Goal: Task Accomplishment & Management: Manage account settings

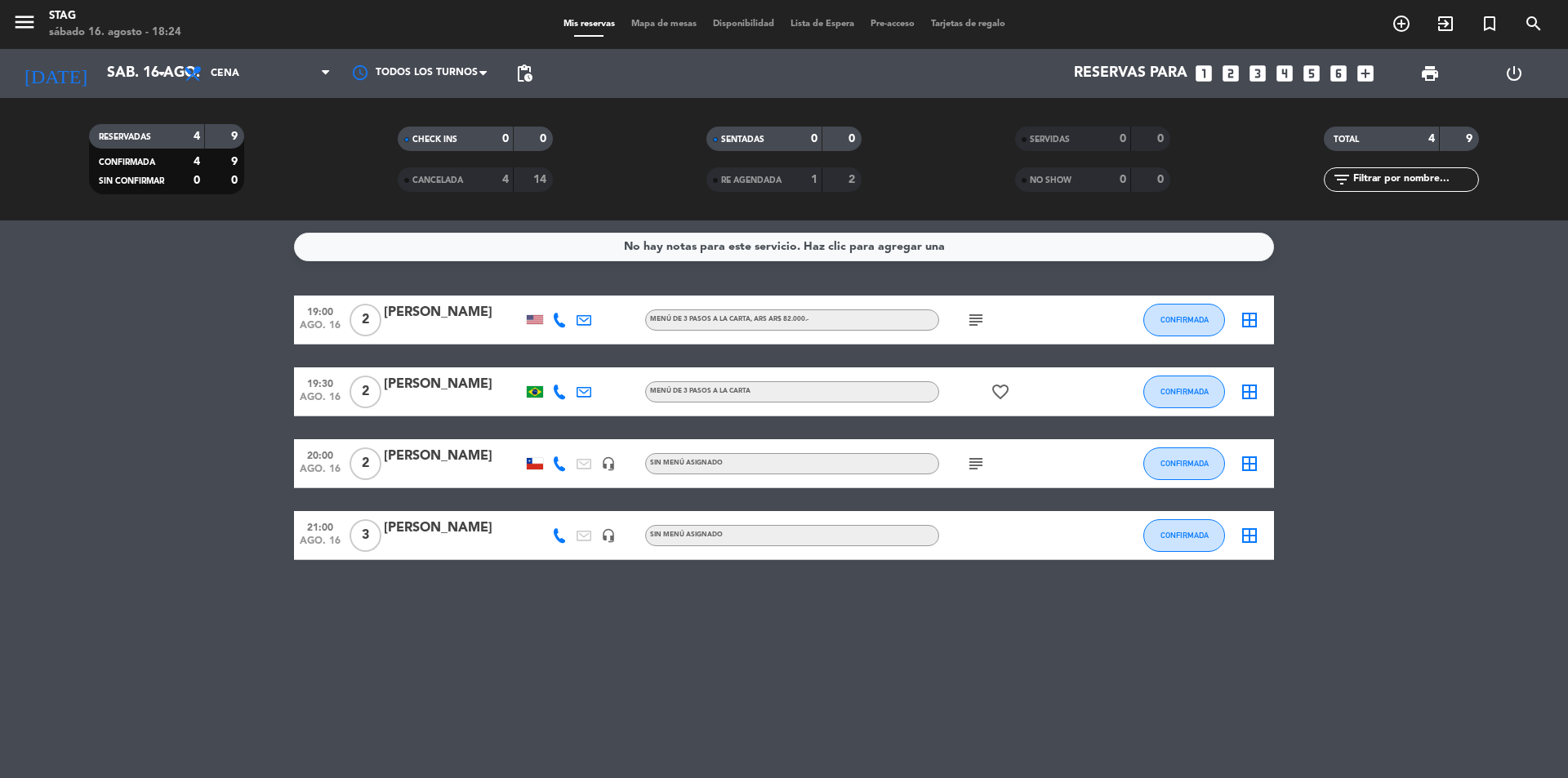
scroll to position [62, 0]
click at [231, 73] on span "Cena" at bounding box center [225, 73] width 29 height 12
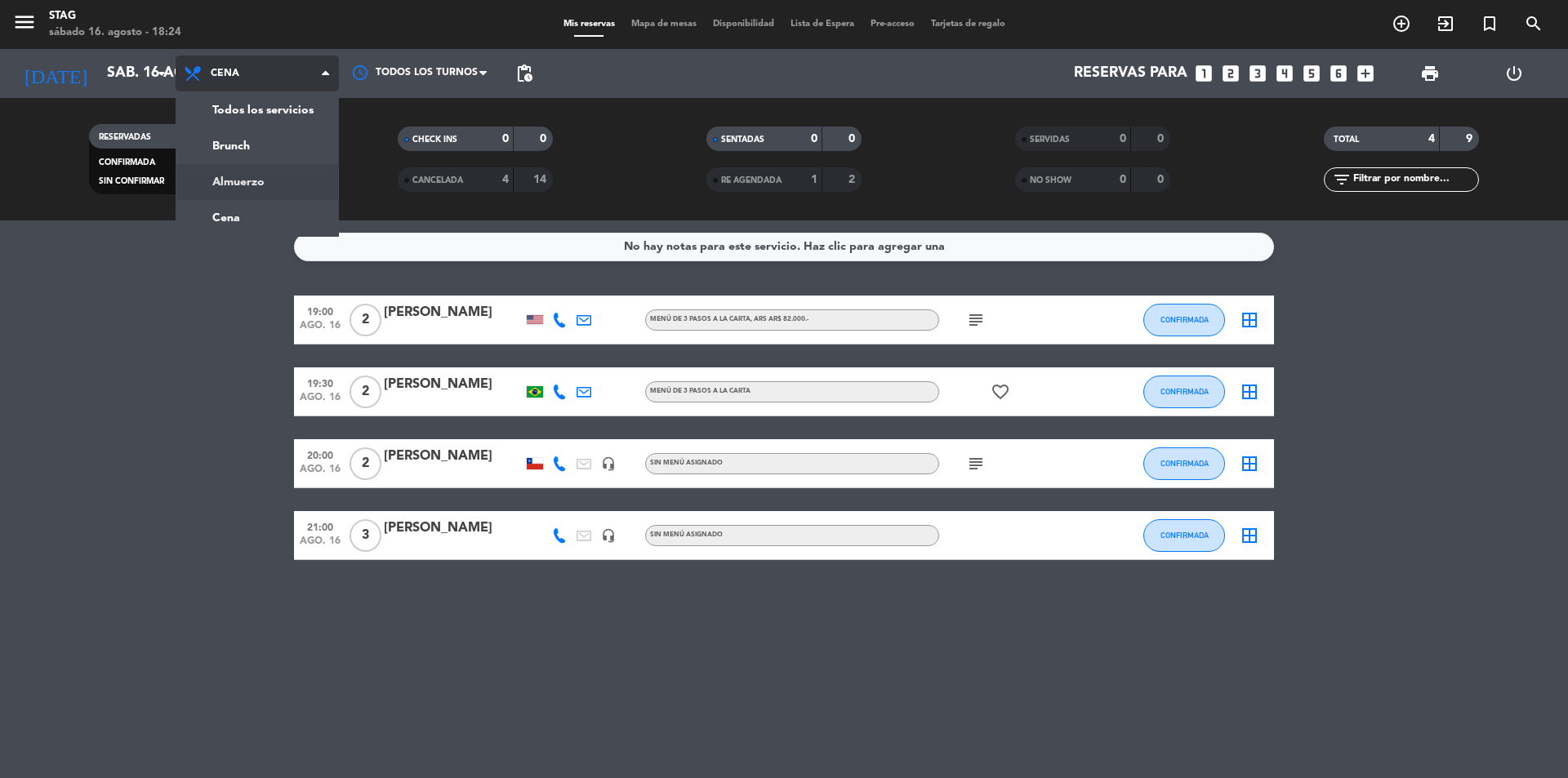
click at [263, 181] on div "menu STAG sábado 16. agosto - 18:24 Mis reservas Mapa de mesas Disponibilidad L…" at bounding box center [784, 110] width 1568 height 220
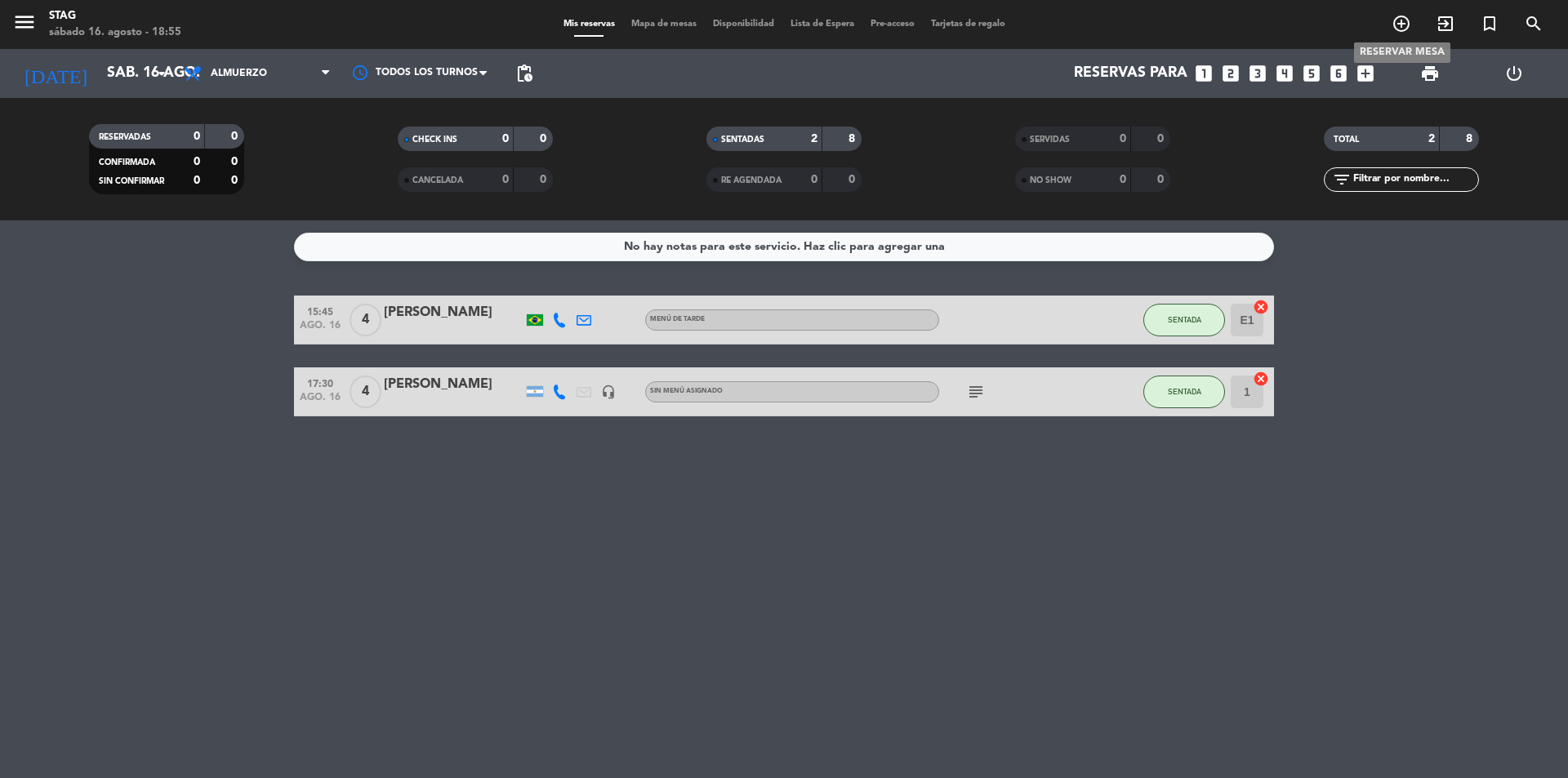
click at [1397, 22] on icon "add_circle_outline" at bounding box center [1401, 23] width 19 height 19
click at [156, 71] on icon "arrow_drop_down" at bounding box center [161, 73] width 19 height 19
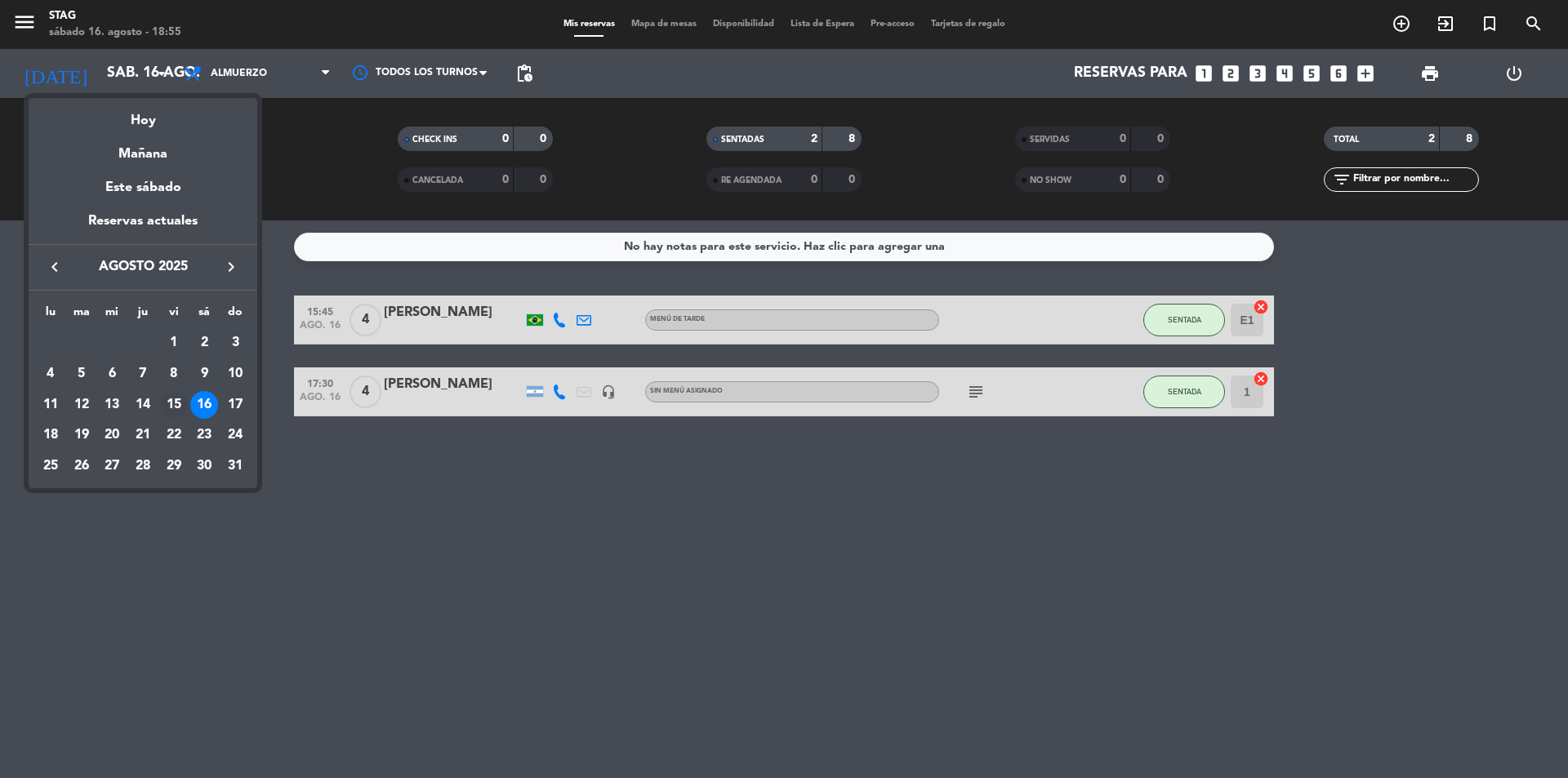
click at [178, 403] on div "15" at bounding box center [174, 404] width 28 height 28
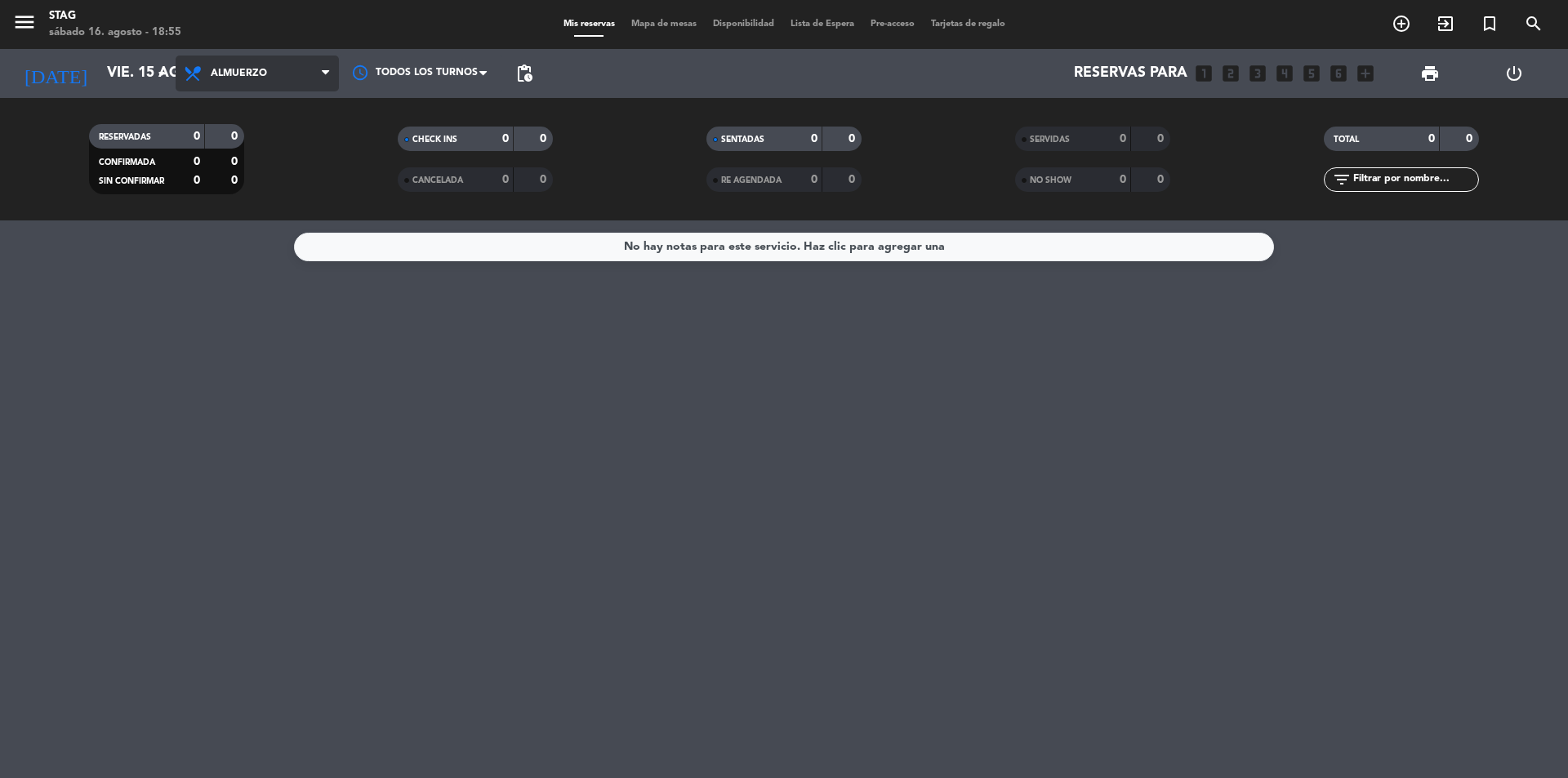
click at [325, 74] on icon at bounding box center [325, 73] width 8 height 14
click at [258, 210] on div "menu STAG sábado 16. agosto - 18:55 Mis reservas Mapa de mesas Disponibilidad L…" at bounding box center [784, 110] width 1568 height 220
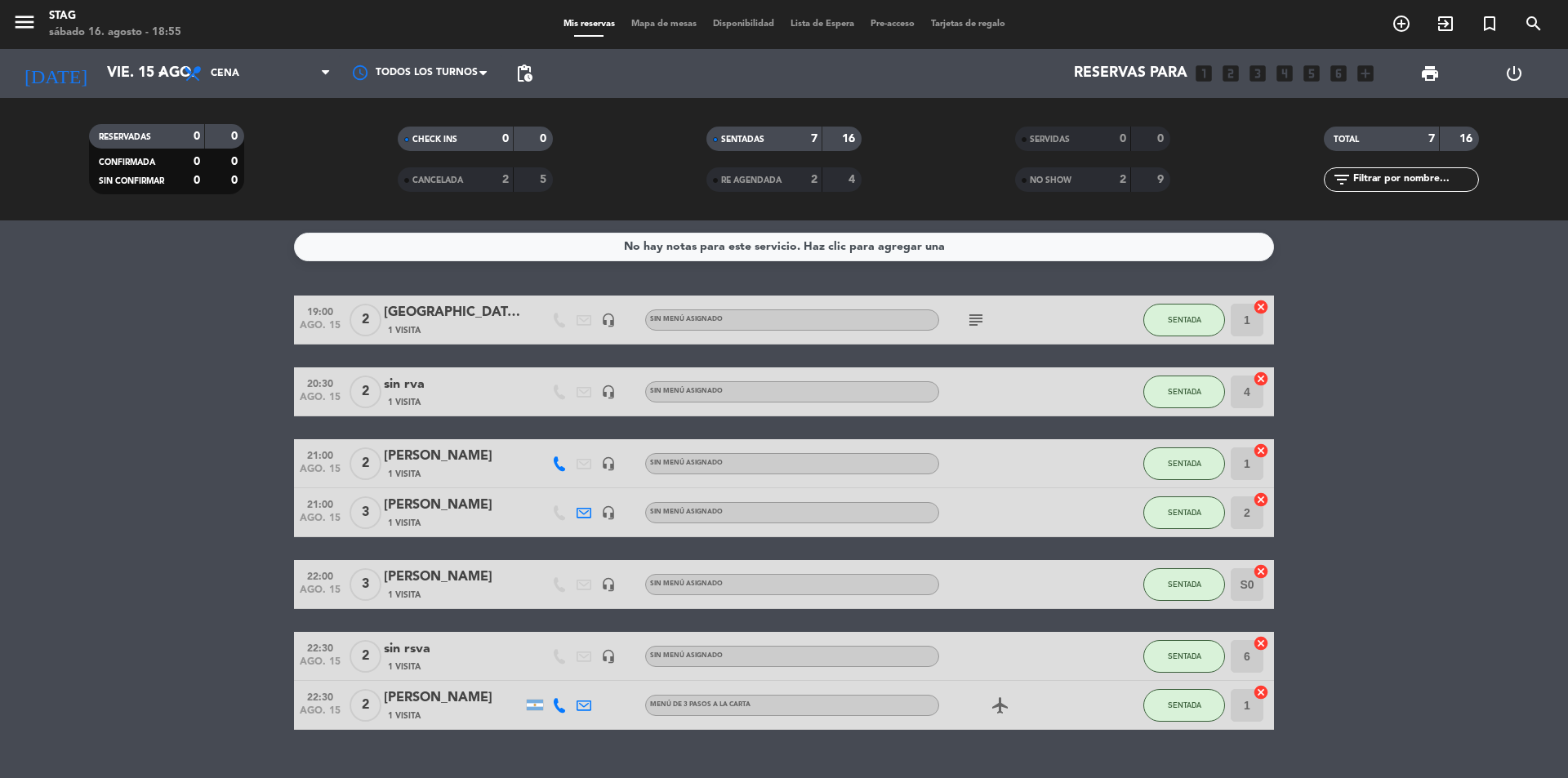
scroll to position [34, 0]
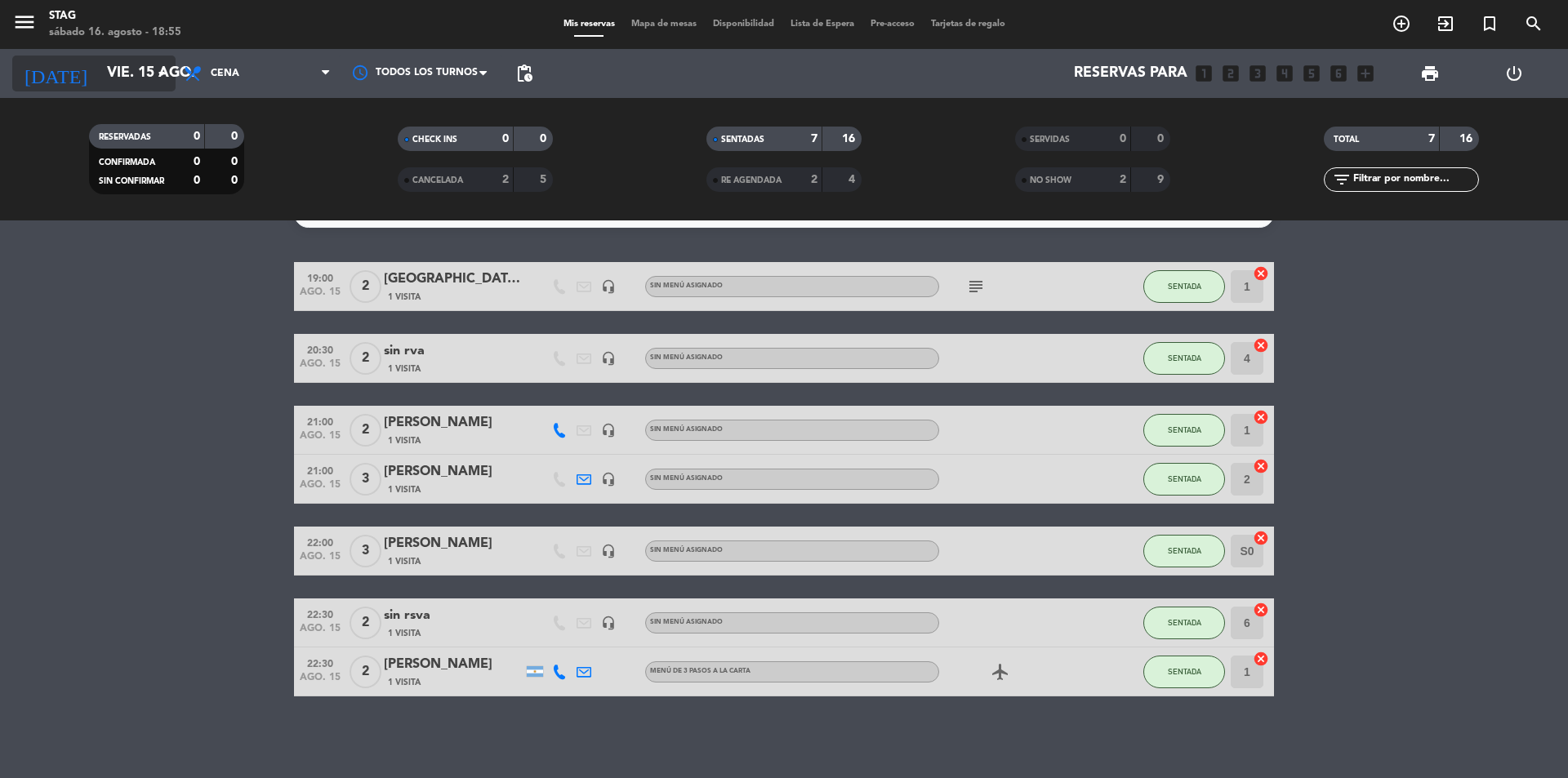
click at [166, 73] on icon "arrow_drop_down" at bounding box center [161, 73] width 19 height 19
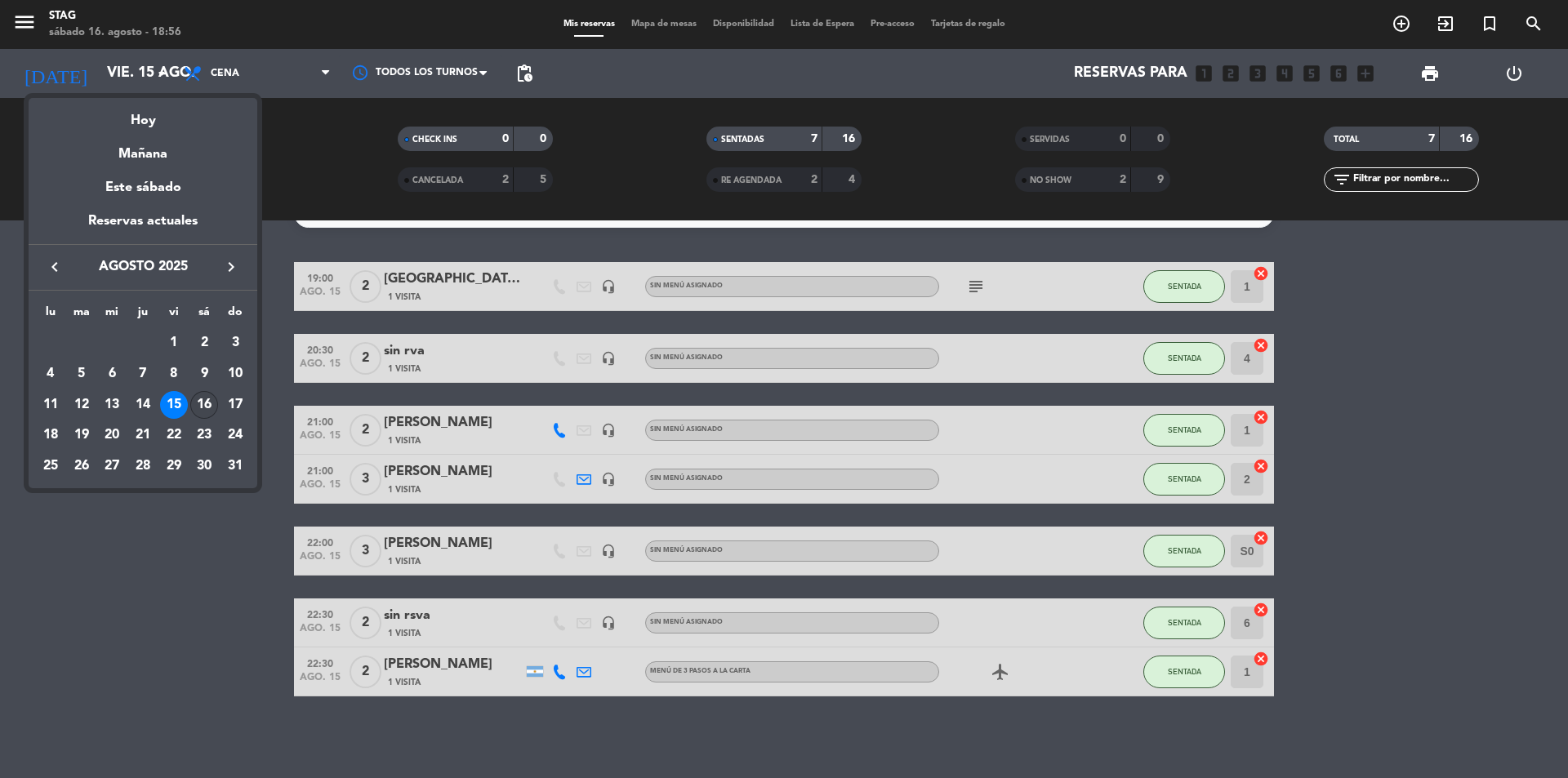
click at [204, 409] on div "16" at bounding box center [204, 404] width 28 height 28
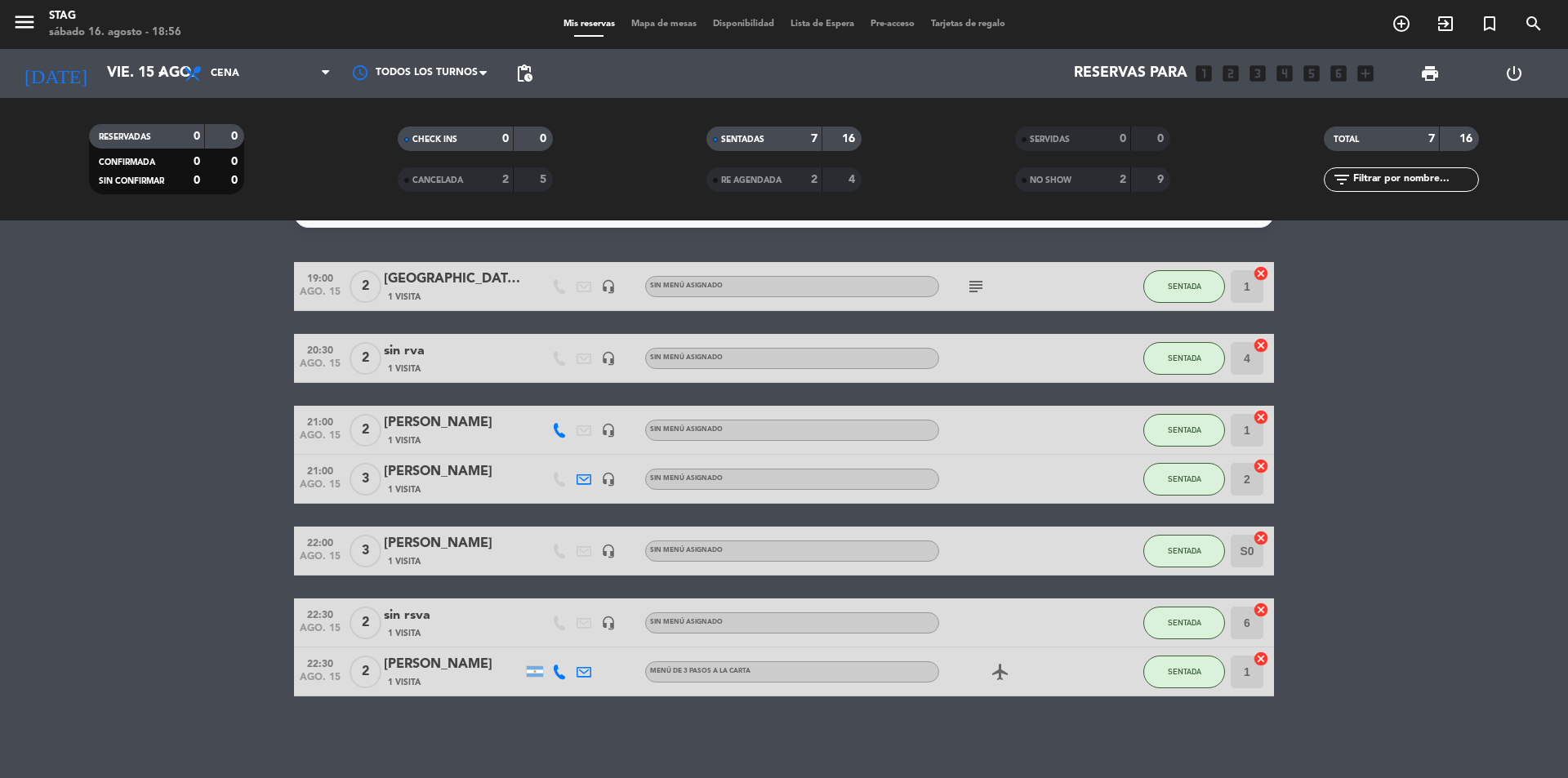
type input "sáb. 16 ago."
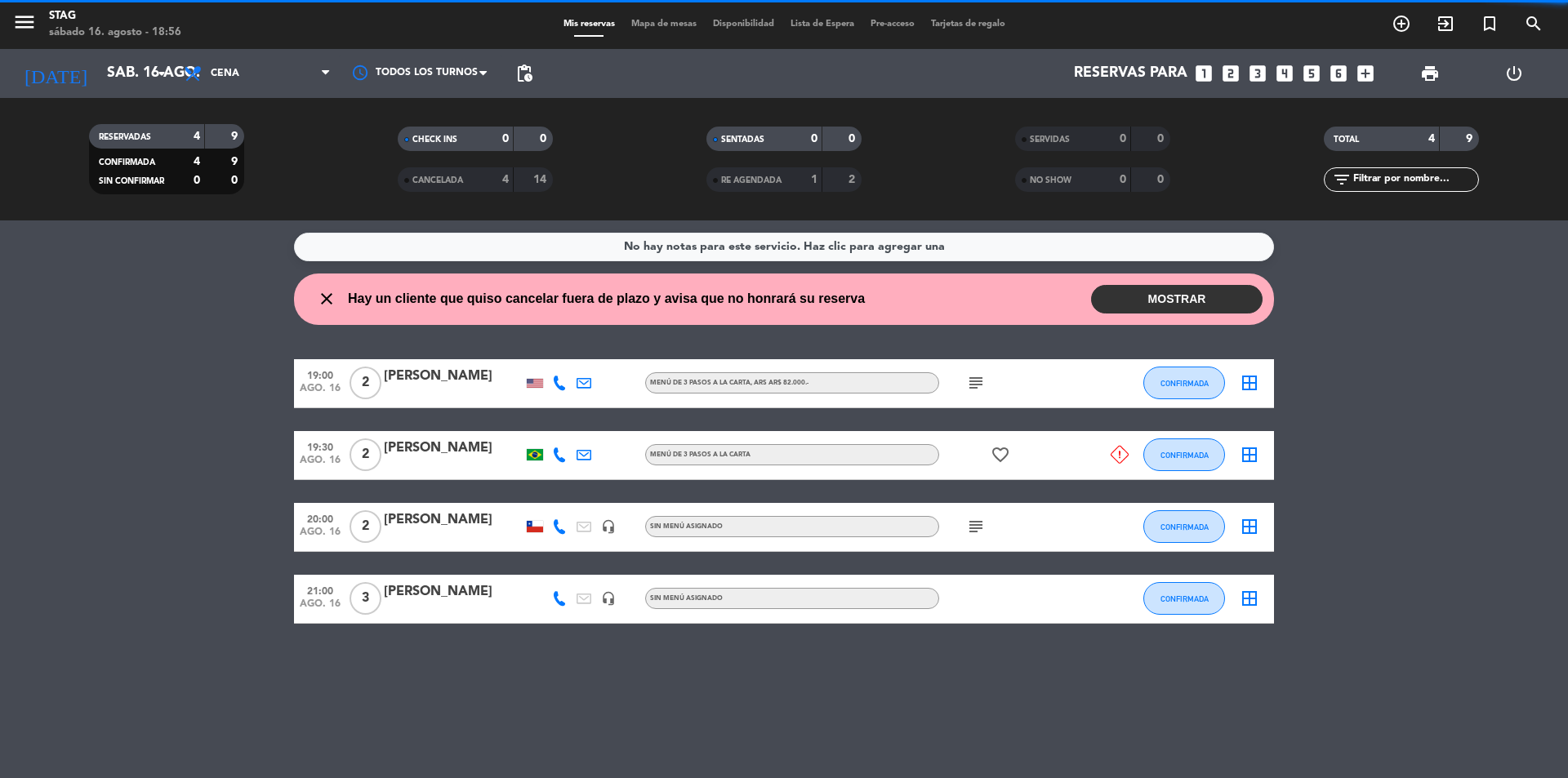
scroll to position [0, 0]
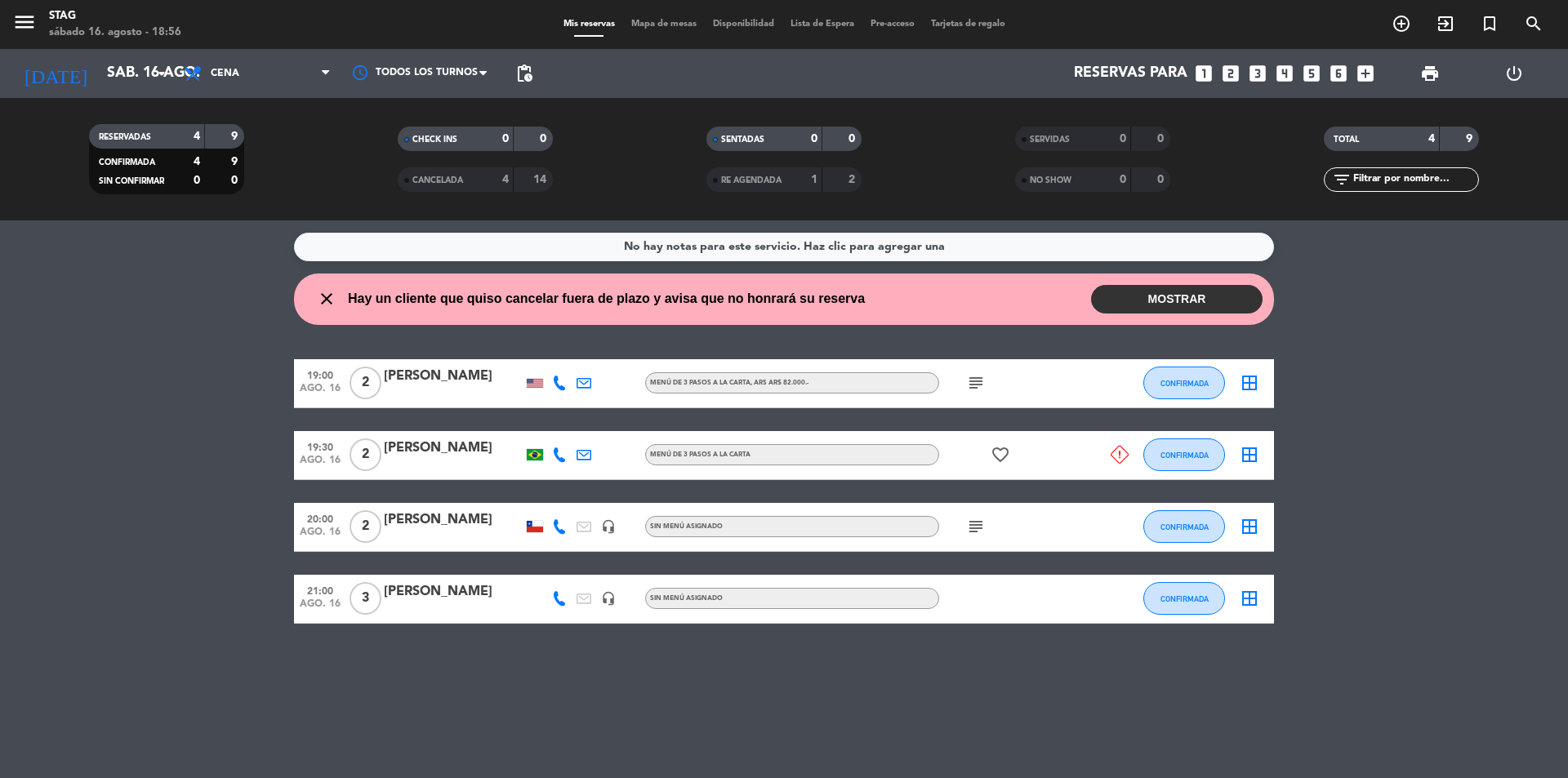
click at [1171, 299] on button "MOSTRAR" at bounding box center [1177, 299] width 172 height 29
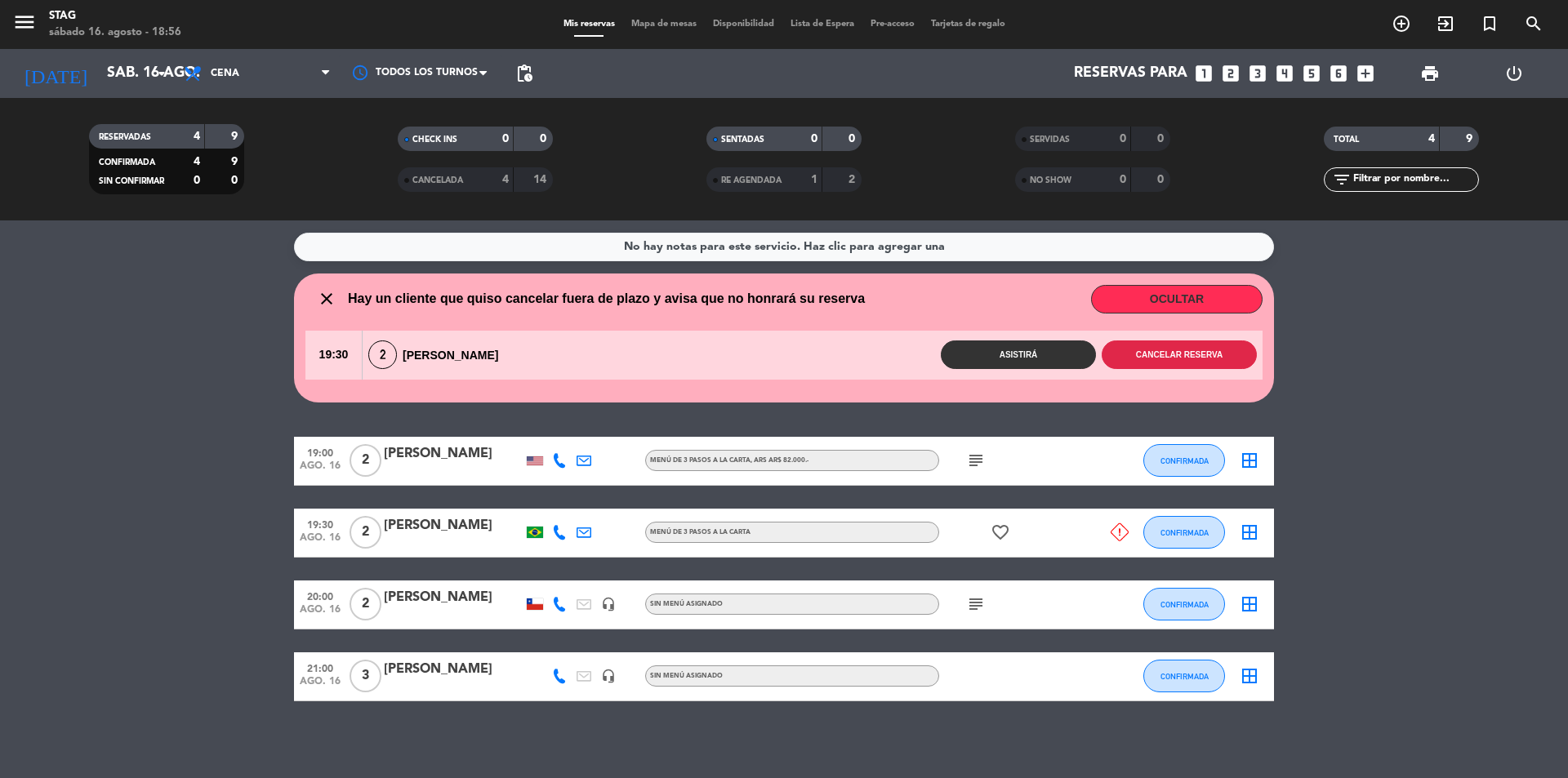
click at [1192, 346] on button "Cancelar reserva" at bounding box center [1179, 355] width 155 height 29
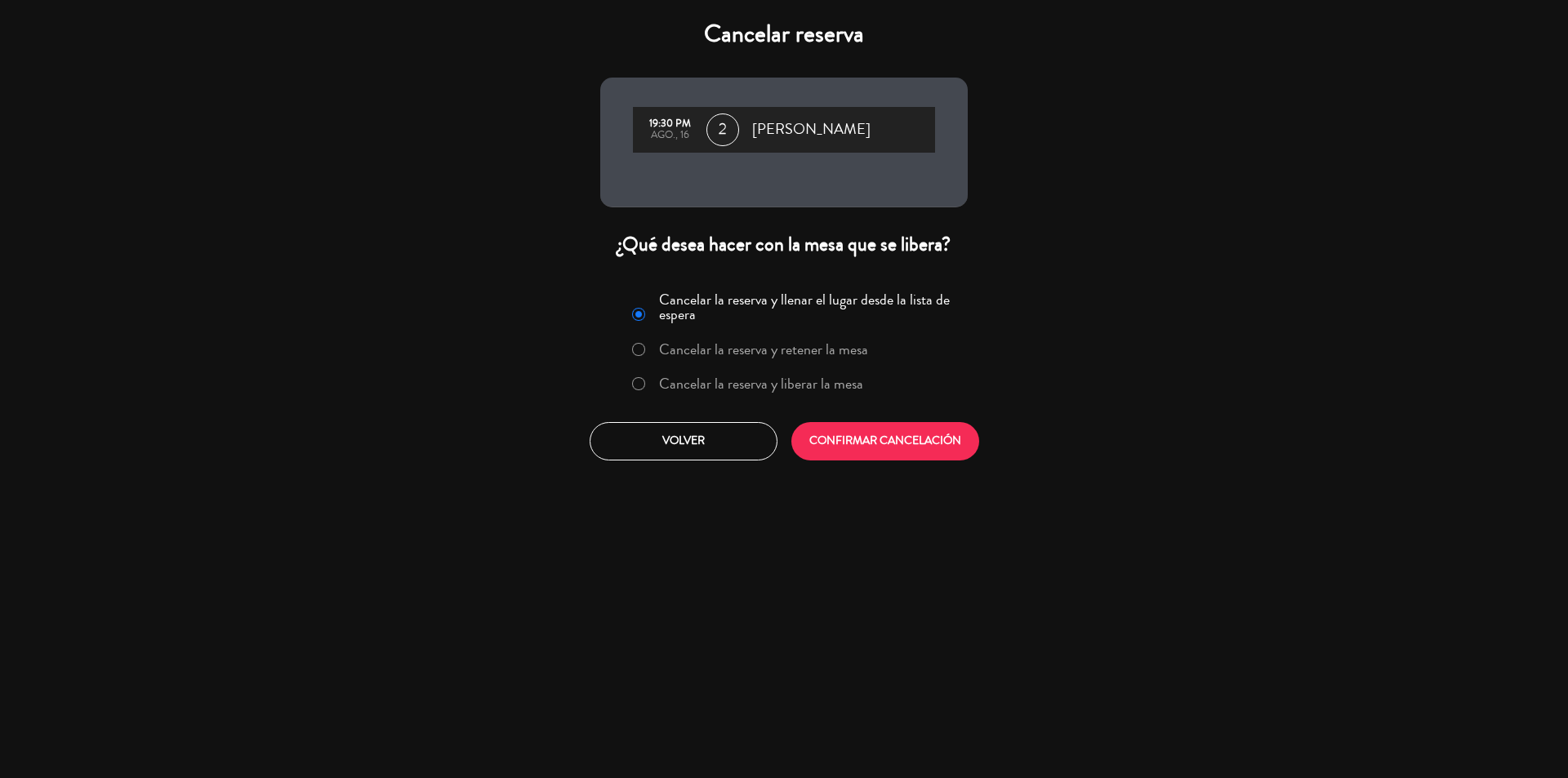
click at [632, 379] on input "Cancelar la reserva y liberar la mesa" at bounding box center [637, 382] width 11 height 11
radio input "true"
click at [860, 434] on button "CONFIRMAR CANCELACIÓN" at bounding box center [885, 441] width 188 height 39
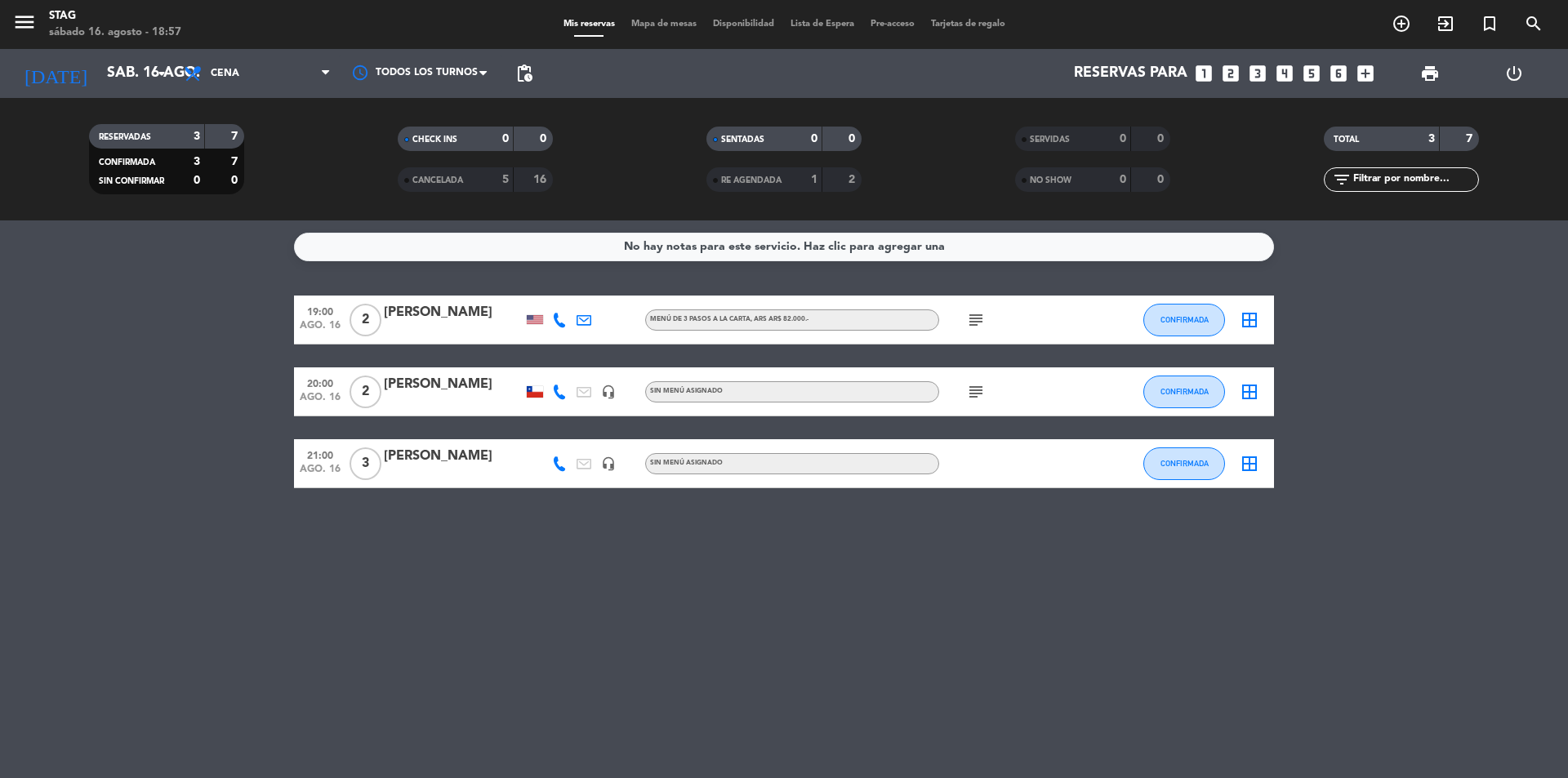
click at [786, 575] on div "No hay notas para este servicio. Haz clic para agregar una 19:00 ago. 16 2 [PER…" at bounding box center [784, 499] width 1568 height 558
click at [787, 584] on div "No hay notas para este servicio. Haz clic para agregar una 19:00 ago. 16 2 [PER…" at bounding box center [784, 499] width 1568 height 558
click at [1201, 316] on span "CONFIRMADA" at bounding box center [1185, 320] width 48 height 9
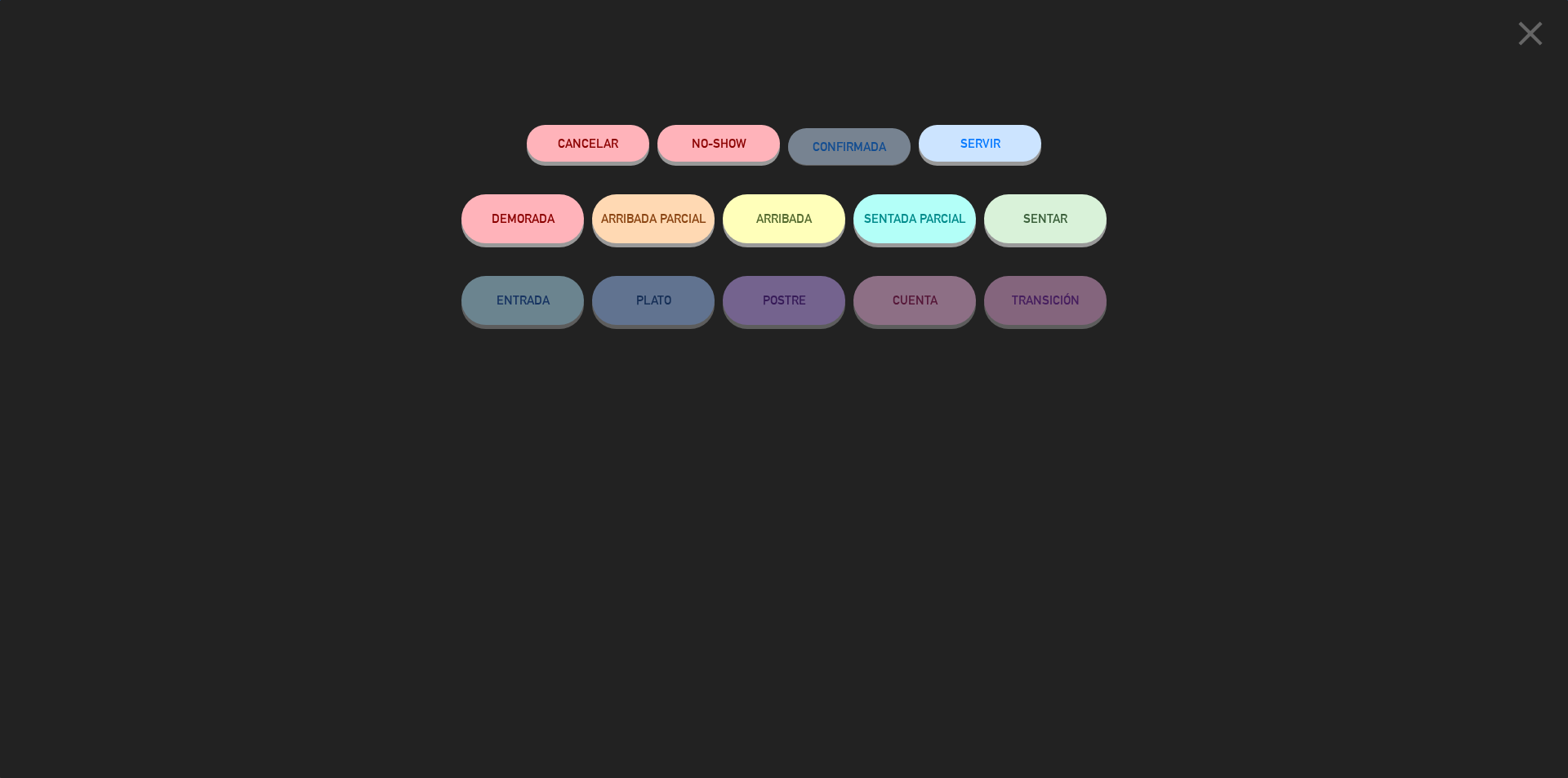
click at [1074, 225] on button "SENTAR" at bounding box center [1045, 218] width 123 height 49
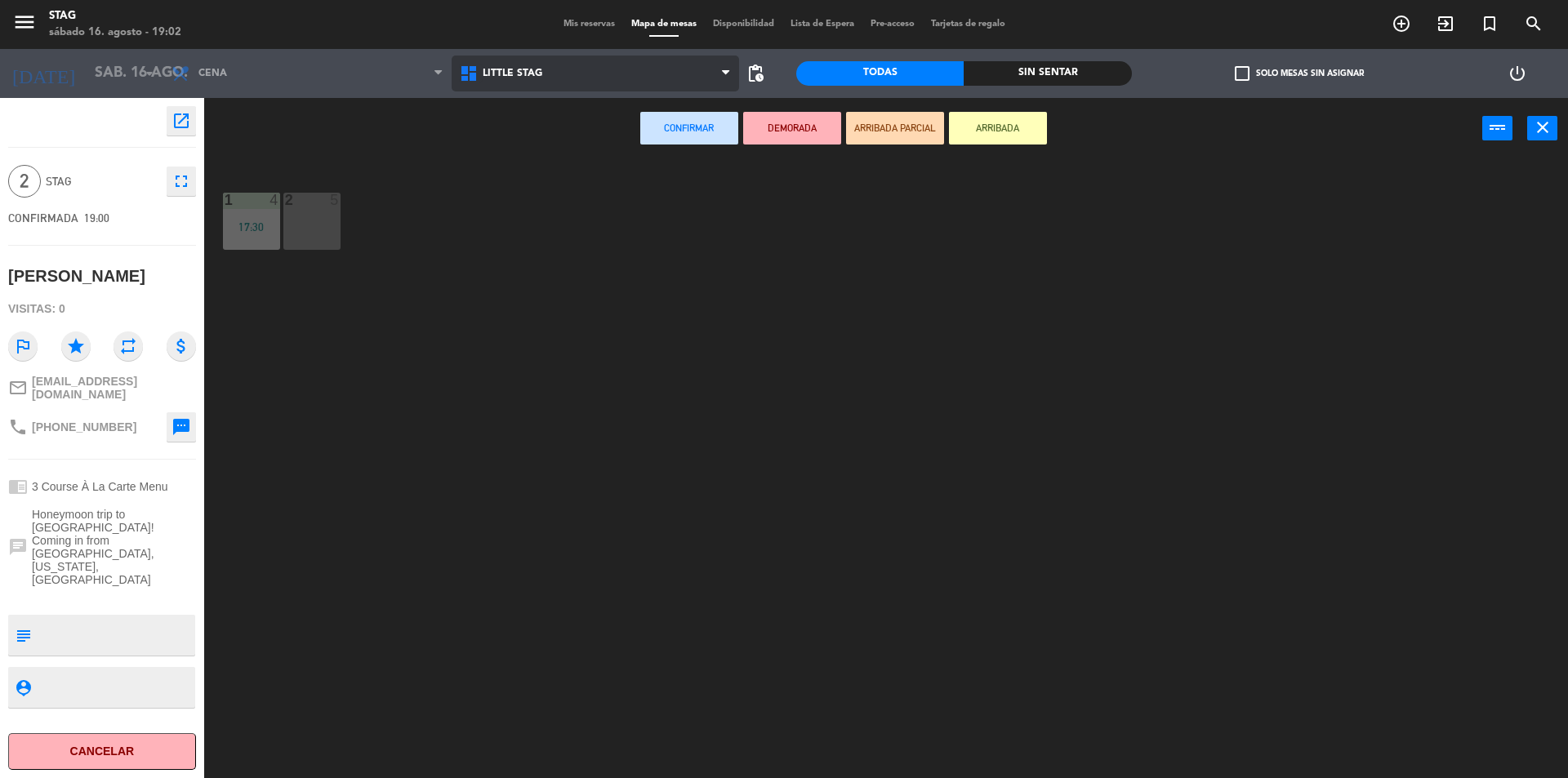
click at [471, 73] on icon at bounding box center [470, 73] width 24 height 19
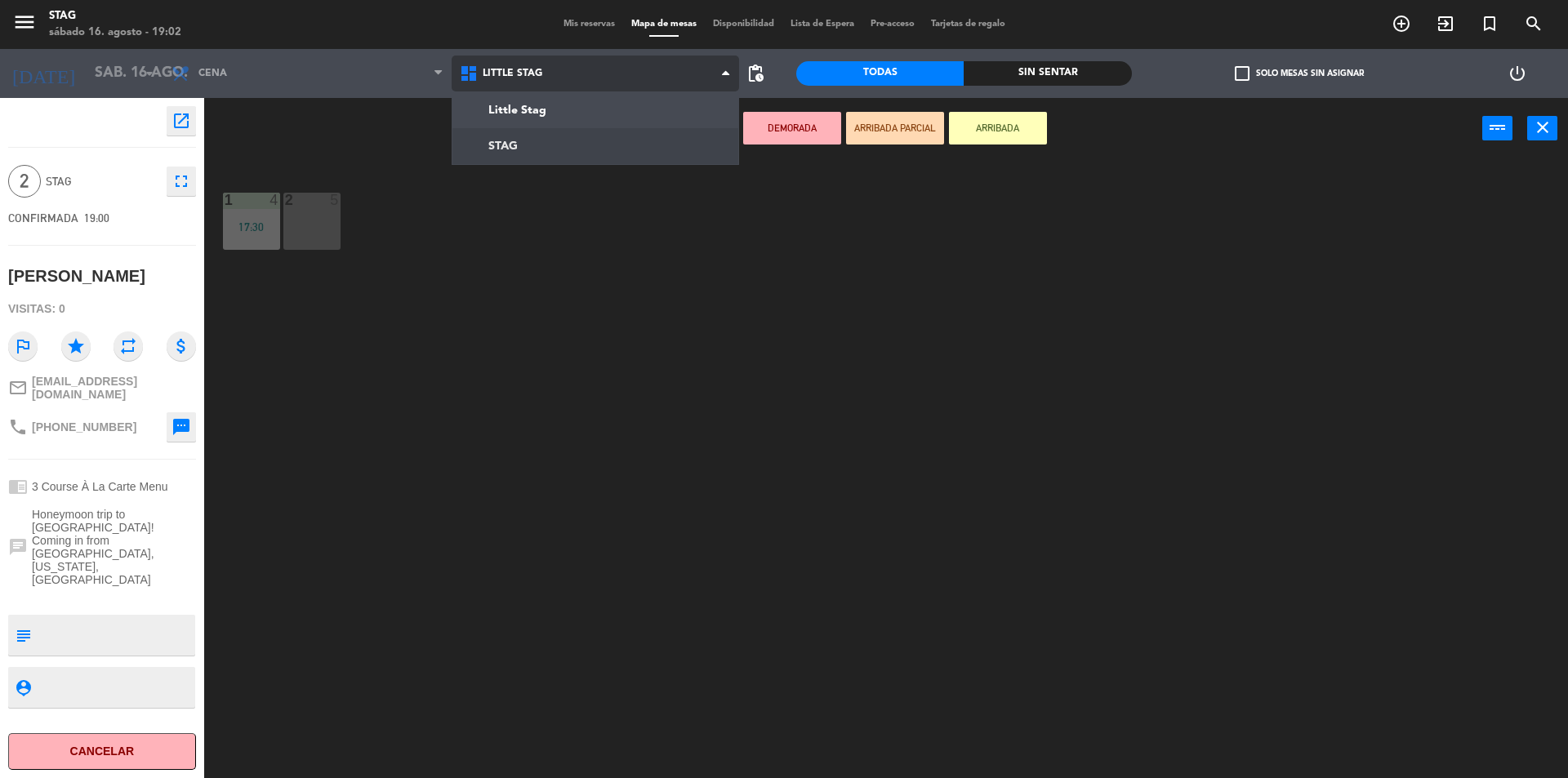
click at [510, 141] on ng-component "menu STAG sábado 16. agosto - 19:02 Mis reservas Mapa de mesas Disponibilidad L…" at bounding box center [784, 391] width 1568 height 782
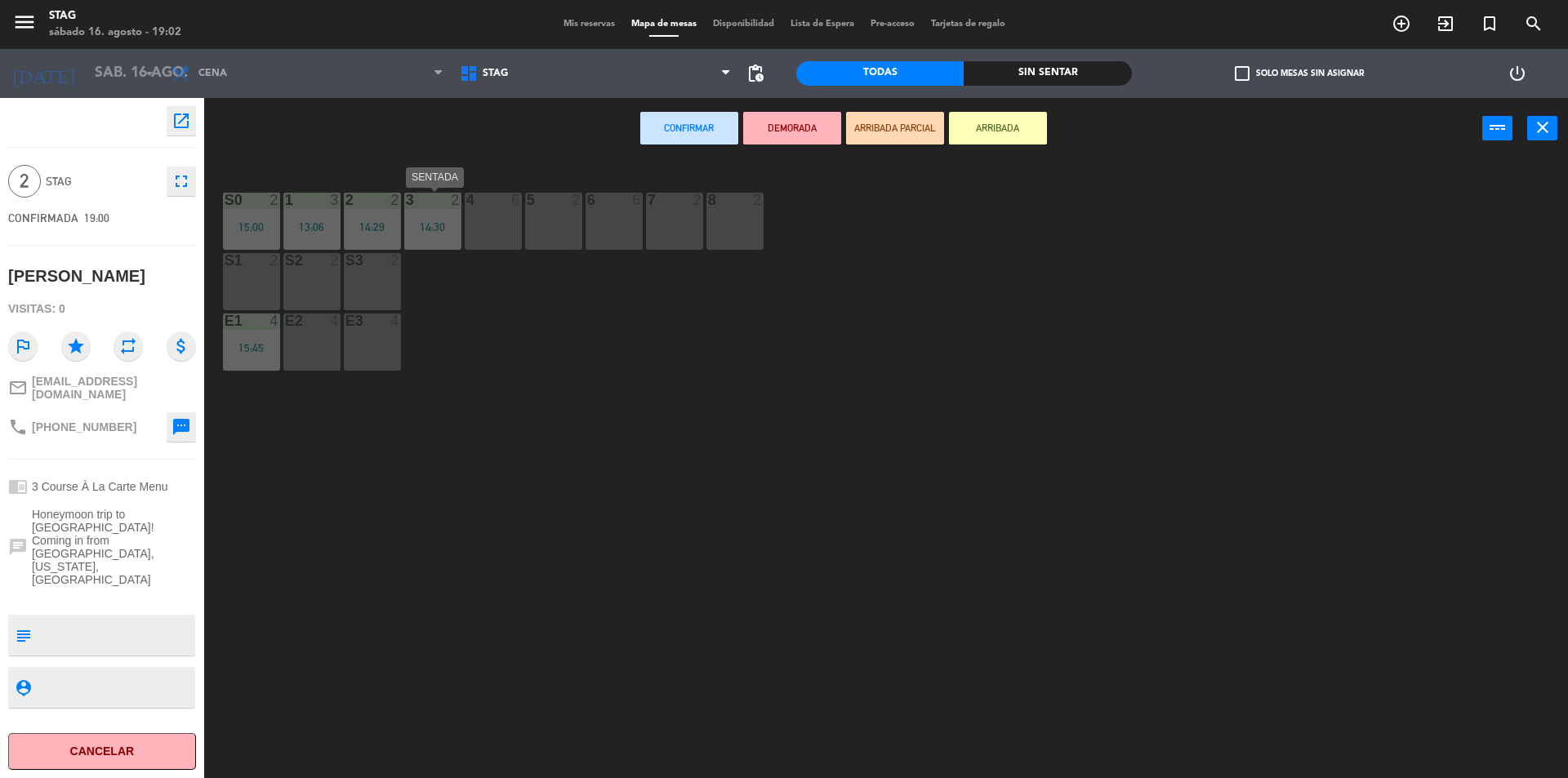
click at [438, 220] on div "3 2 14:30" at bounding box center [433, 221] width 57 height 57
click at [1550, 130] on icon "close" at bounding box center [1543, 127] width 19 height 19
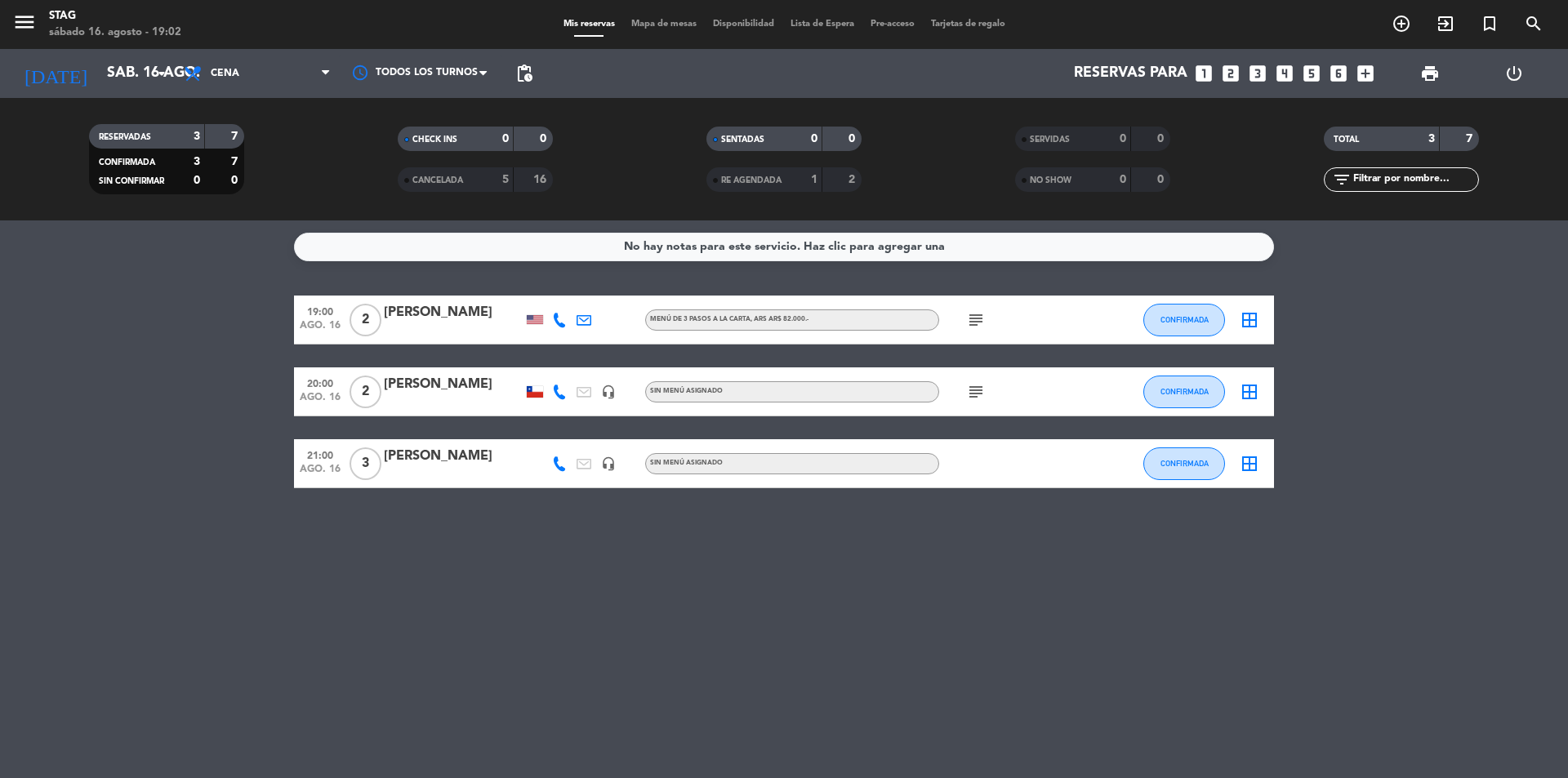
click at [1239, 311] on div "border_all" at bounding box center [1249, 320] width 49 height 48
click at [1241, 310] on icon "border_all" at bounding box center [1249, 320] width 19 height 19
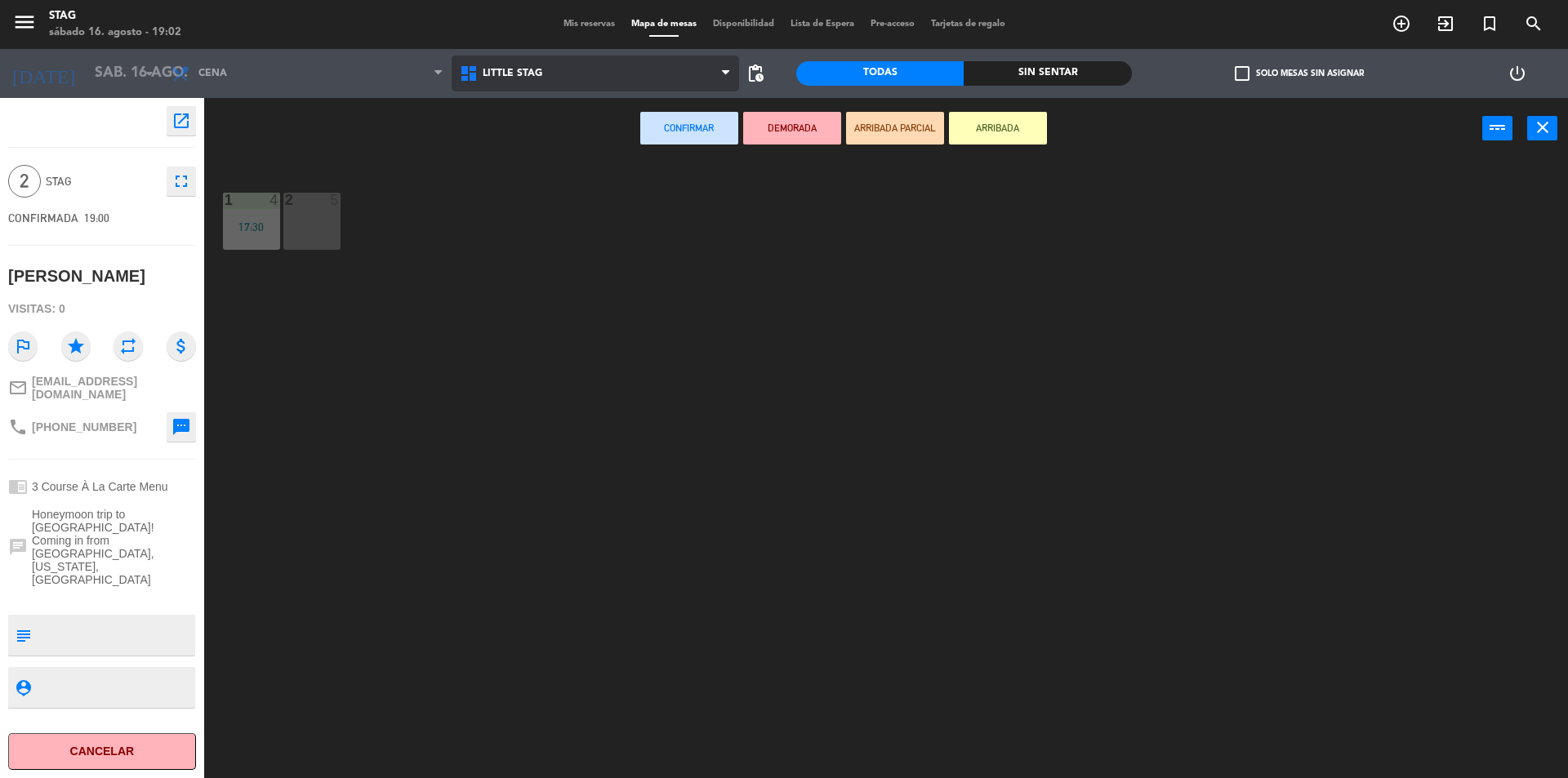
click at [524, 79] on span "Little Stag" at bounding box center [596, 73] width 289 height 36
click at [517, 144] on ng-component "menu STAG sábado 16. agosto - 19:02 Mis reservas Mapa de mesas Disponibilidad L…" at bounding box center [784, 391] width 1568 height 782
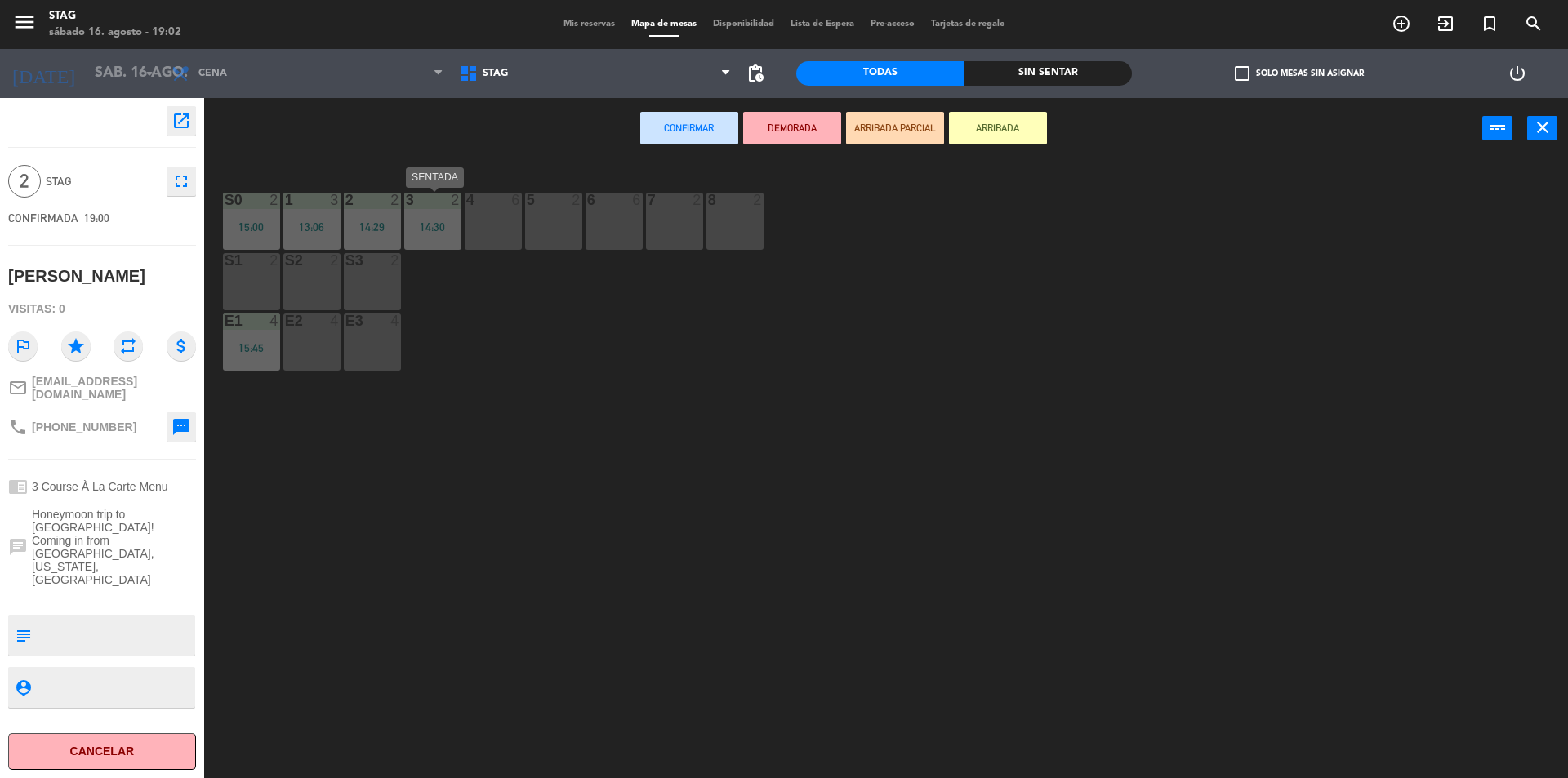
click at [424, 226] on div "14:30" at bounding box center [433, 227] width 57 height 12
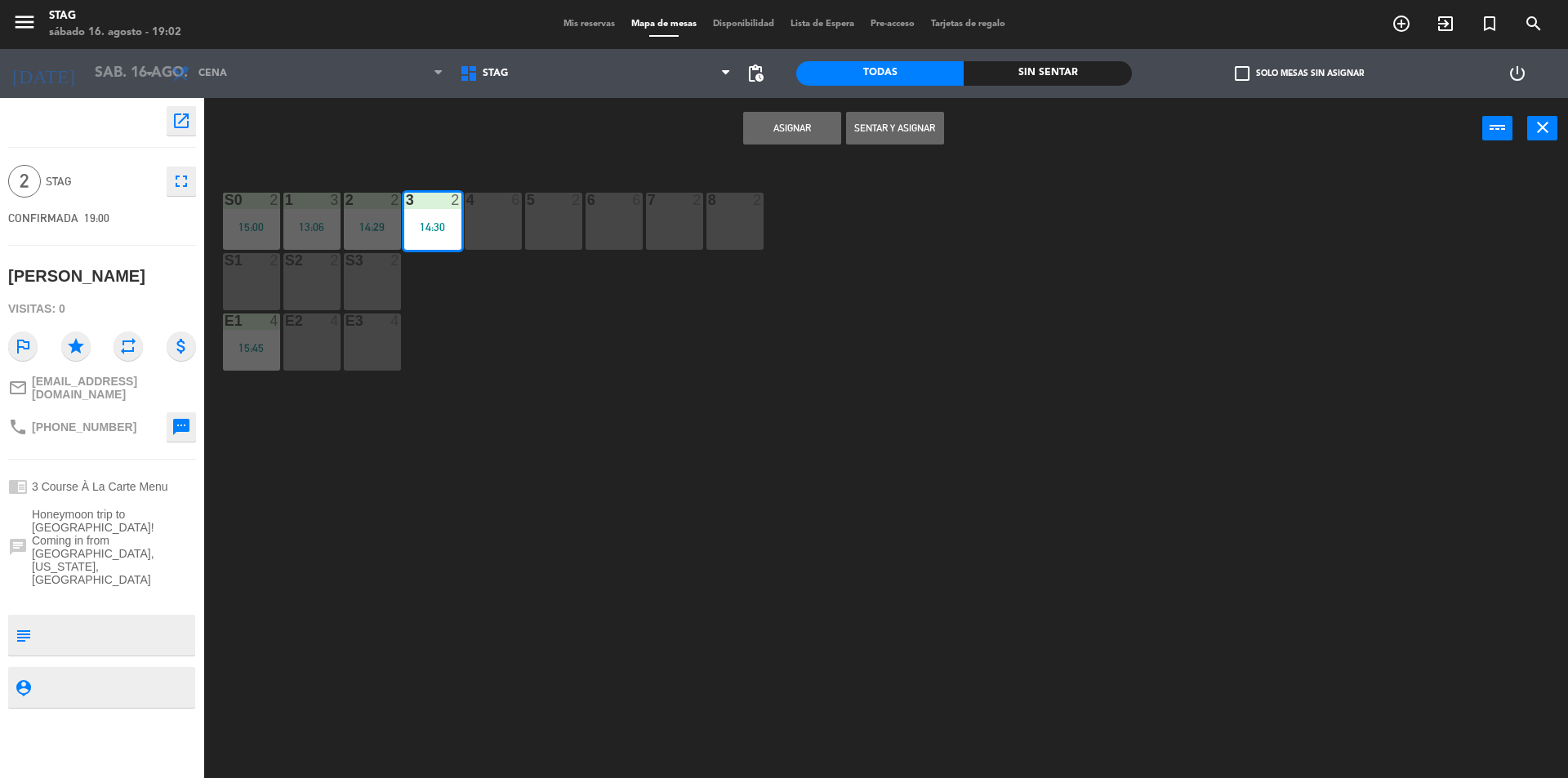
click at [897, 129] on button "Sentar y Asignar" at bounding box center [895, 128] width 98 height 33
